Goal: Find specific page/section: Find specific page/section

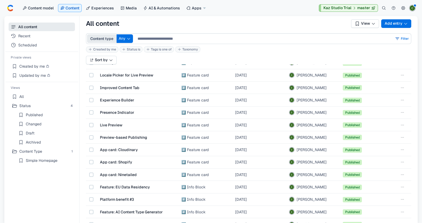
scroll to position [112, 0]
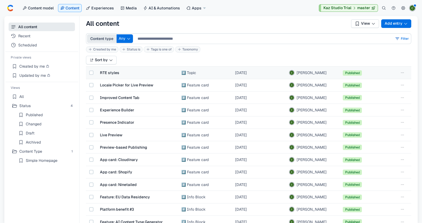
click at [113, 73] on span "RTE styles" at bounding box center [109, 72] width 19 height 5
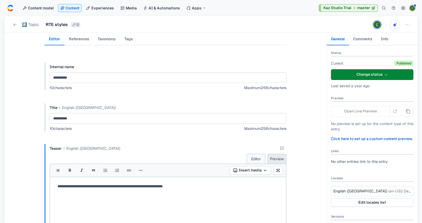
click at [247, 78] on div "**********" at bounding box center [168, 186] width 236 height 19
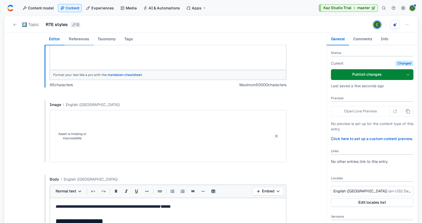
scroll to position [177, 0]
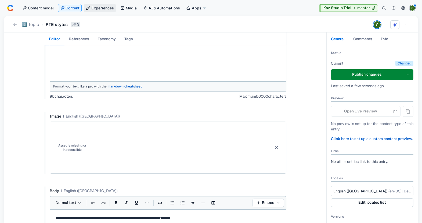
click at [96, 10] on span "Experiences" at bounding box center [102, 7] width 23 height 5
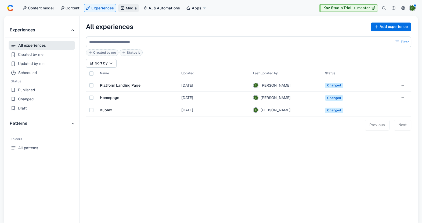
click at [131, 6] on span "Media" at bounding box center [131, 7] width 11 height 5
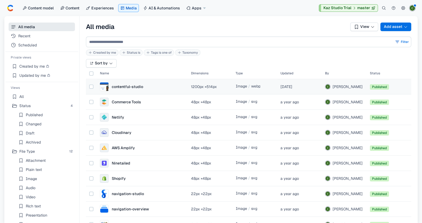
click at [129, 78] on div "contentful-studio" at bounding box center [121, 86] width 43 height 9
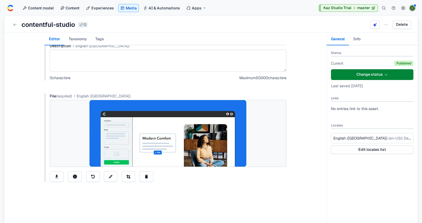
scroll to position [59, 0]
